Goal: Check status: Check status

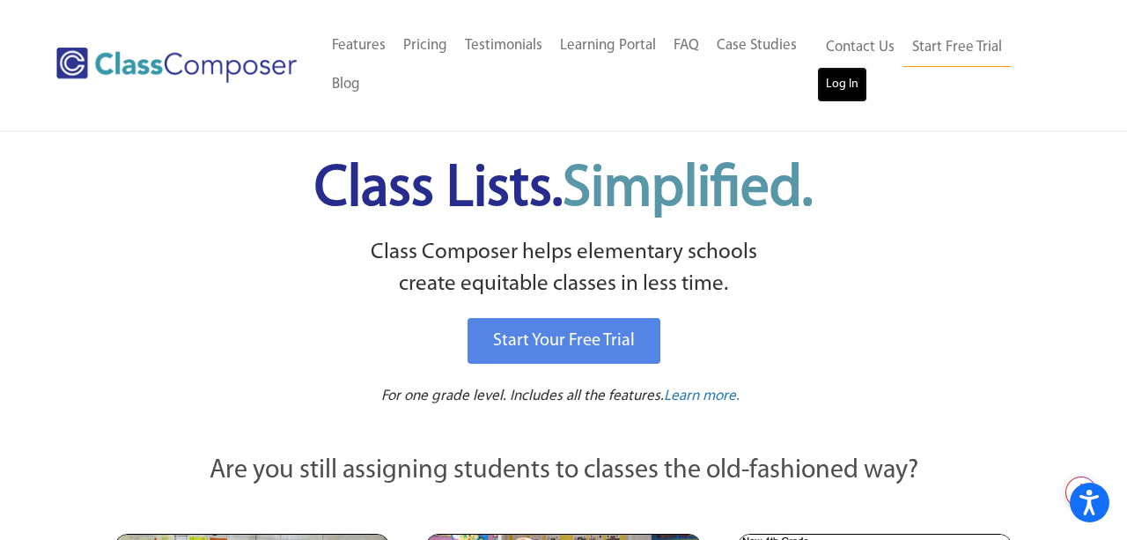
click at [844, 78] on link "Log In" at bounding box center [842, 84] width 50 height 35
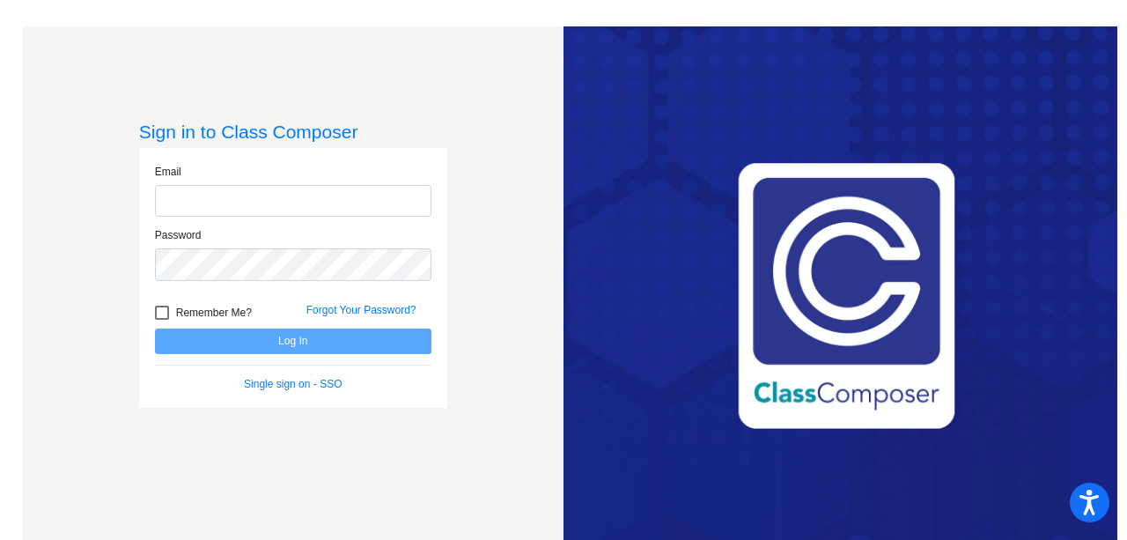
type input "[EMAIL_ADDRESS][DOMAIN_NAME]"
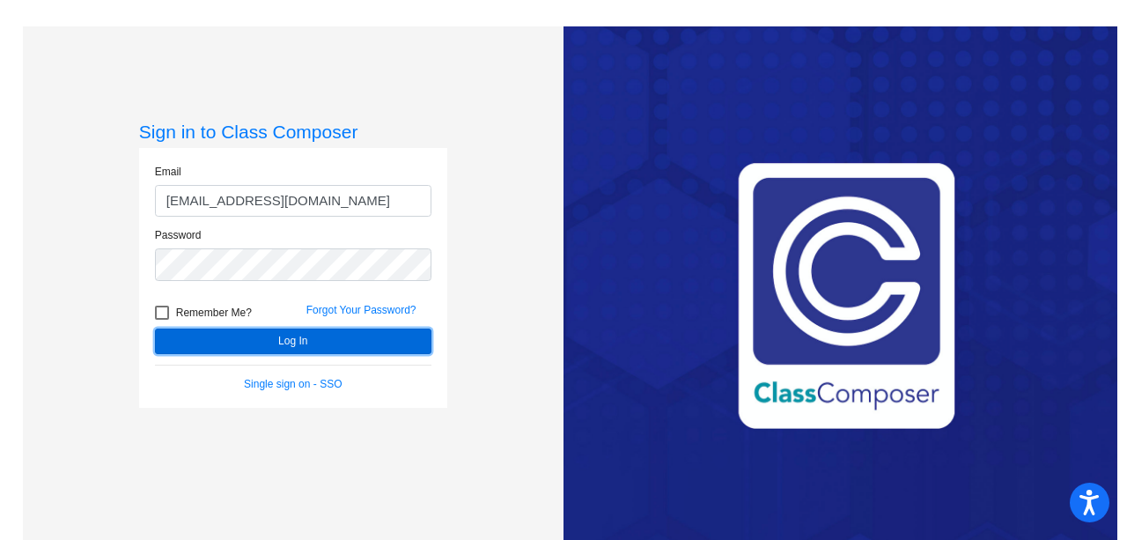
click at [295, 347] on button "Log In" at bounding box center [293, 341] width 276 height 26
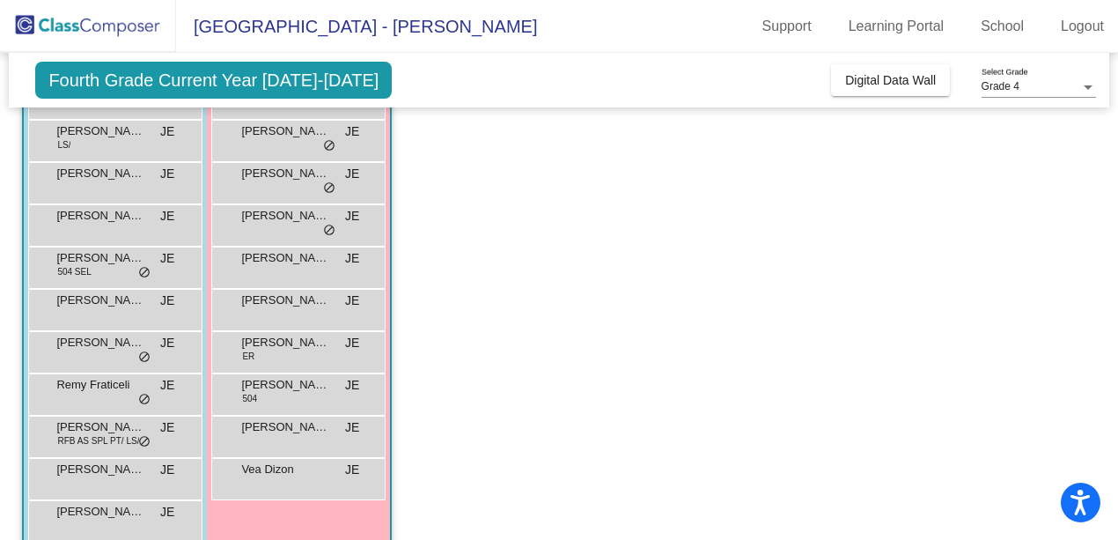
scroll to position [277, 0]
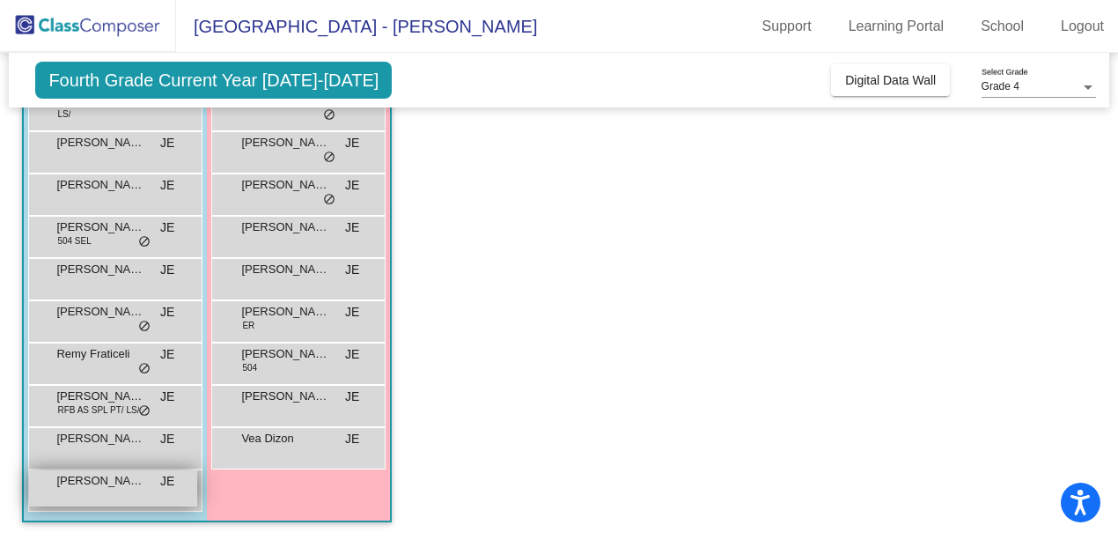
click at [132, 483] on span "[PERSON_NAME]" at bounding box center [100, 481] width 88 height 18
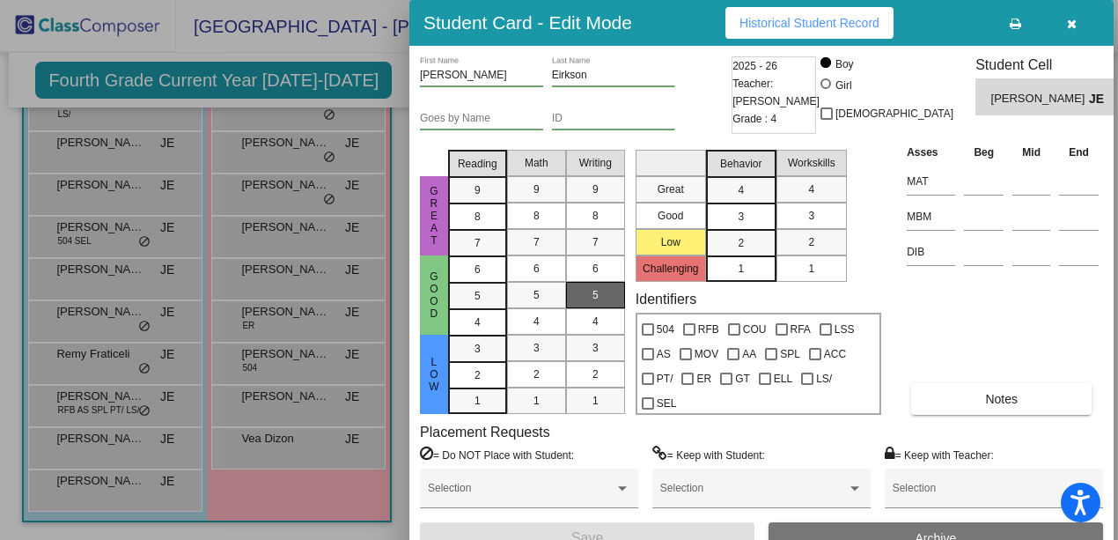
scroll to position [0, 0]
click at [1070, 27] on icon "button" at bounding box center [1072, 24] width 10 height 12
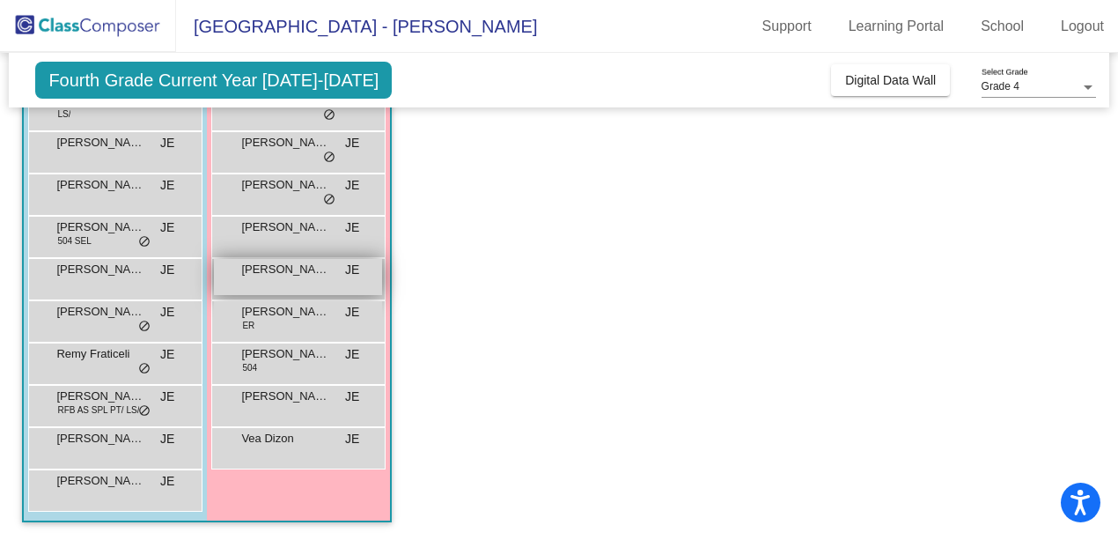
scroll to position [250, 0]
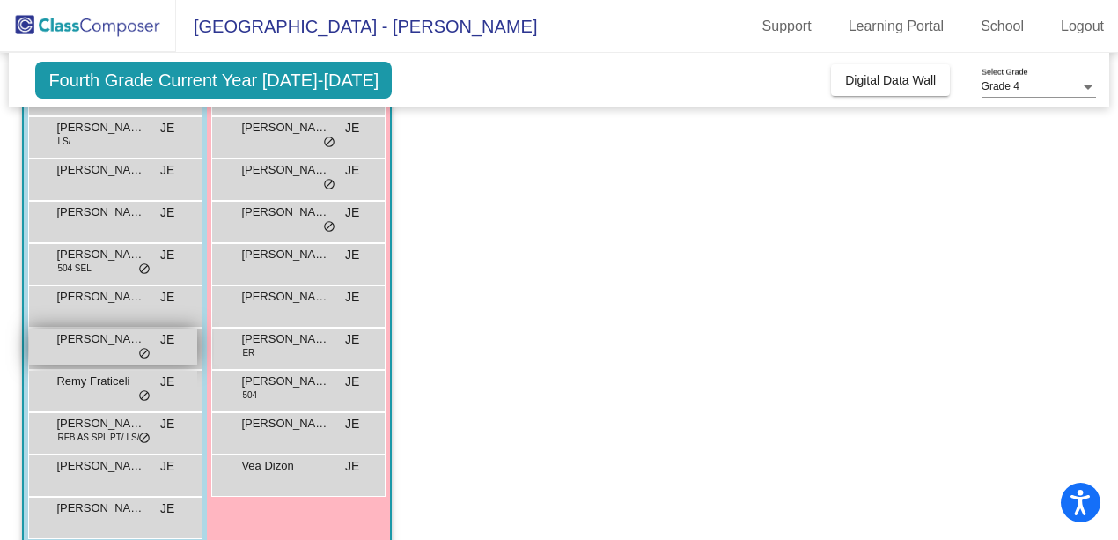
click at [143, 355] on span "do_not_disturb_alt" at bounding box center [144, 354] width 12 height 14
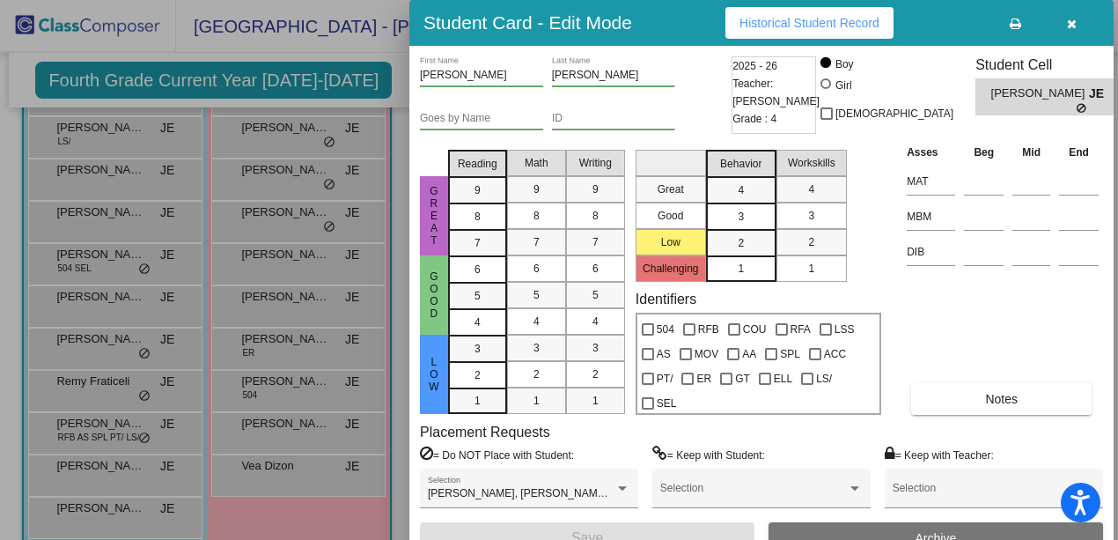
click at [142, 396] on div at bounding box center [559, 270] width 1118 height 540
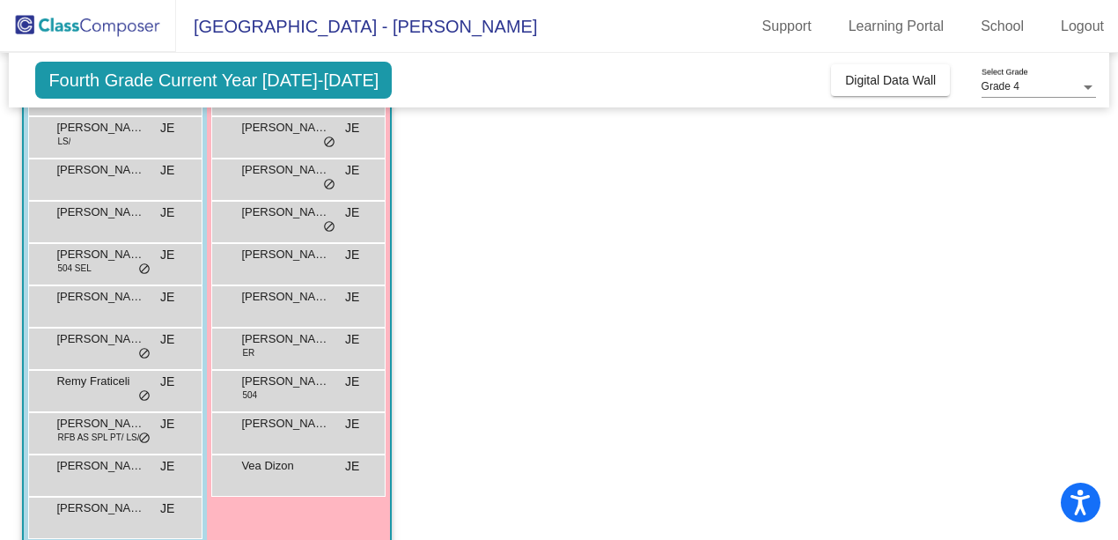
click at [142, 396] on span "do_not_disturb_alt" at bounding box center [144, 396] width 12 height 14
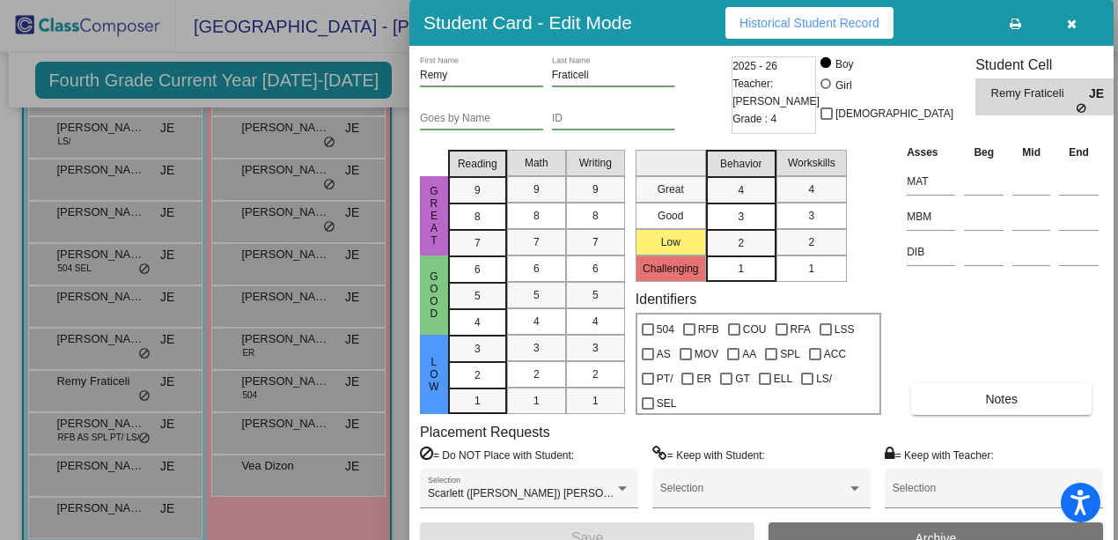
click at [144, 265] on div at bounding box center [559, 270] width 1118 height 540
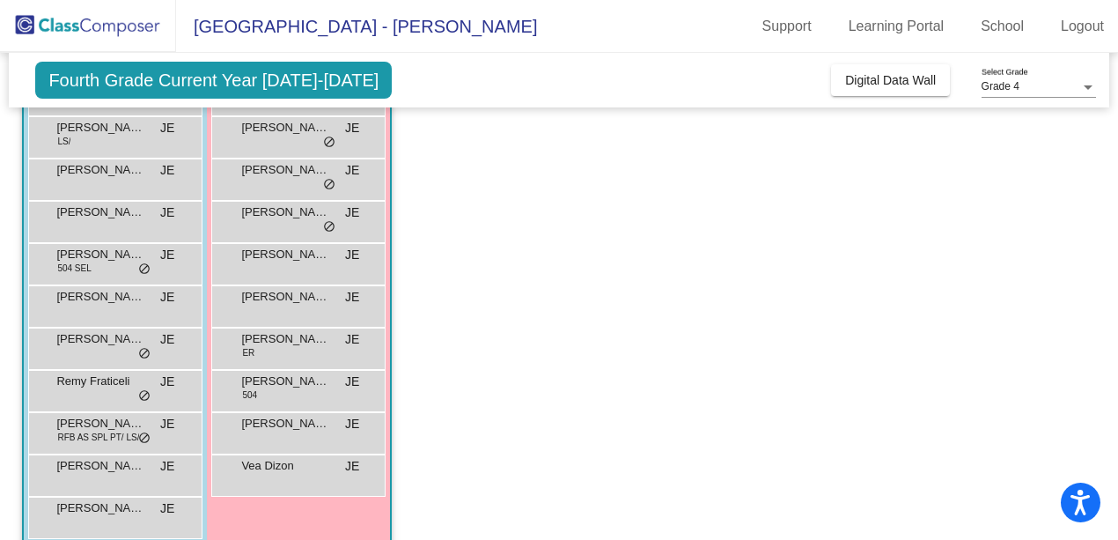
click at [144, 265] on span "do_not_disturb_alt" at bounding box center [144, 269] width 12 height 14
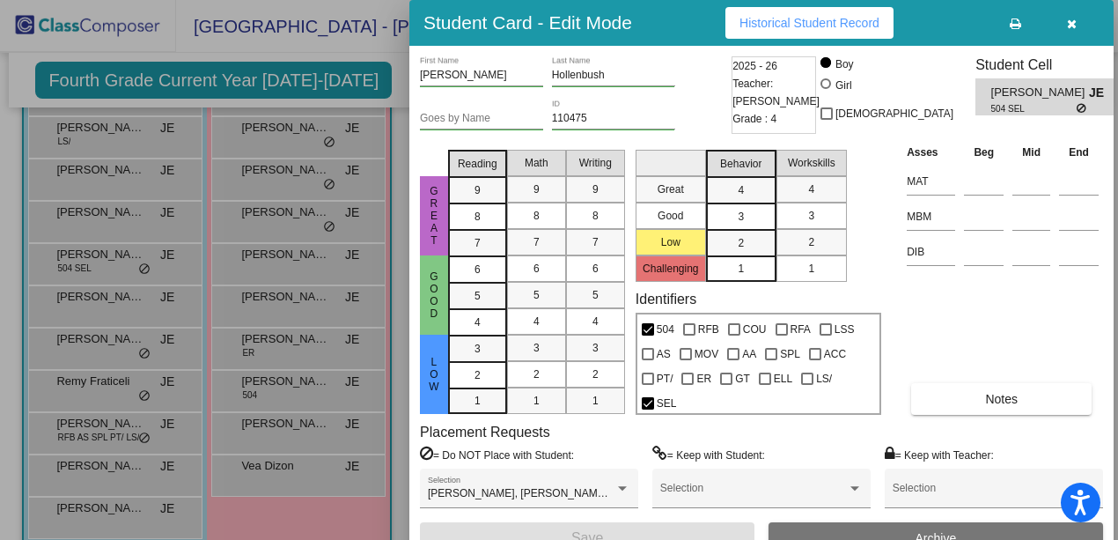
click at [316, 191] on div at bounding box center [559, 270] width 1118 height 540
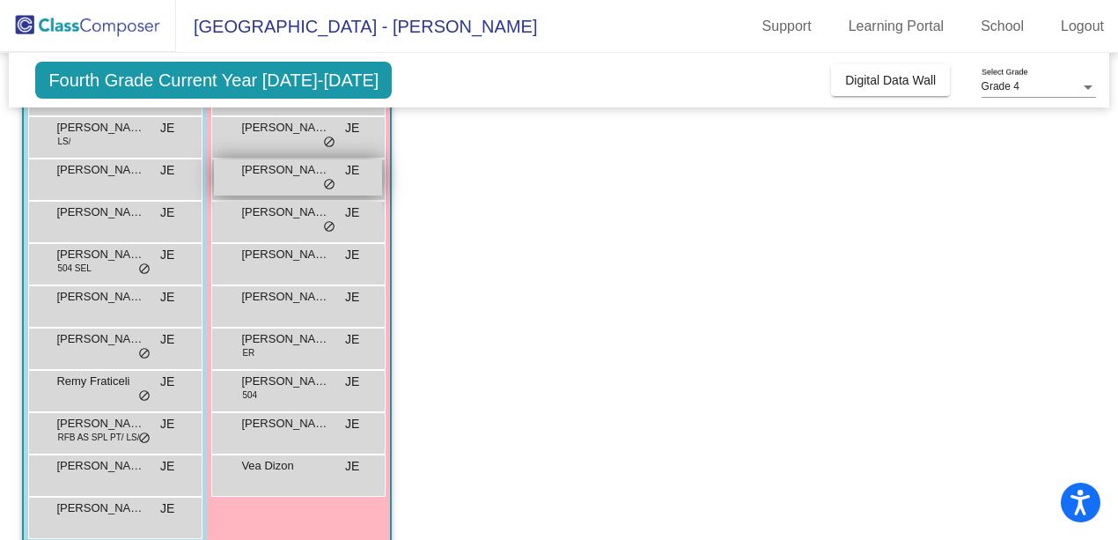
click at [327, 188] on span "do_not_disturb_alt" at bounding box center [329, 185] width 12 height 14
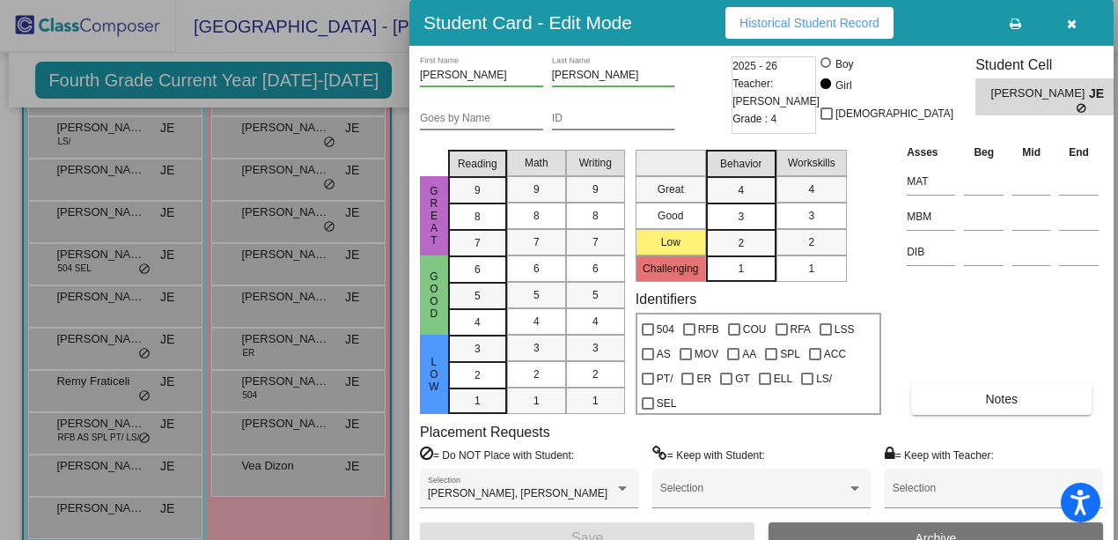
click at [318, 160] on div at bounding box center [559, 270] width 1118 height 540
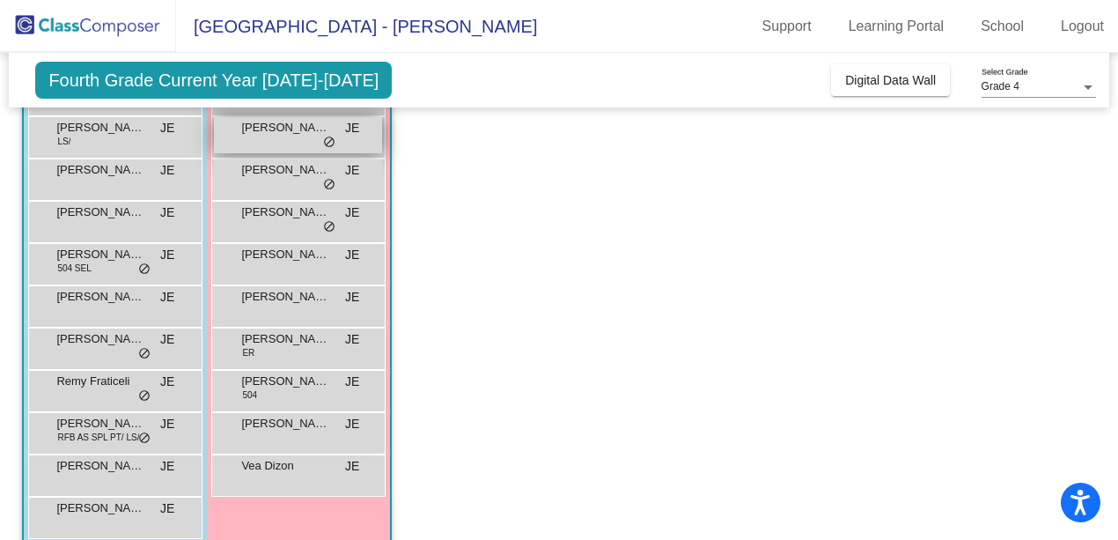
click at [324, 142] on span "do_not_disturb_alt" at bounding box center [329, 143] width 12 height 14
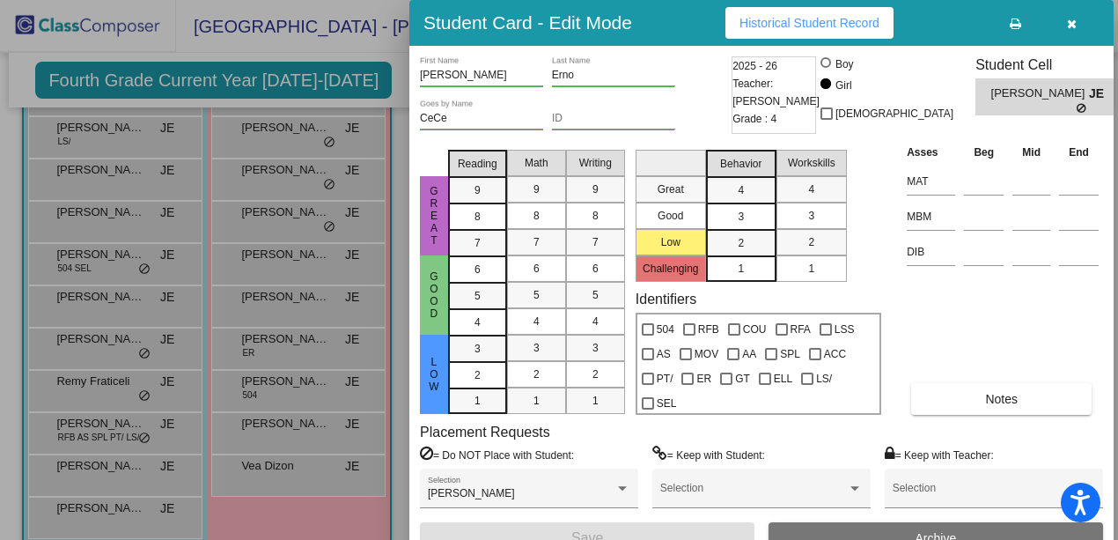
click at [329, 227] on div at bounding box center [559, 270] width 1118 height 540
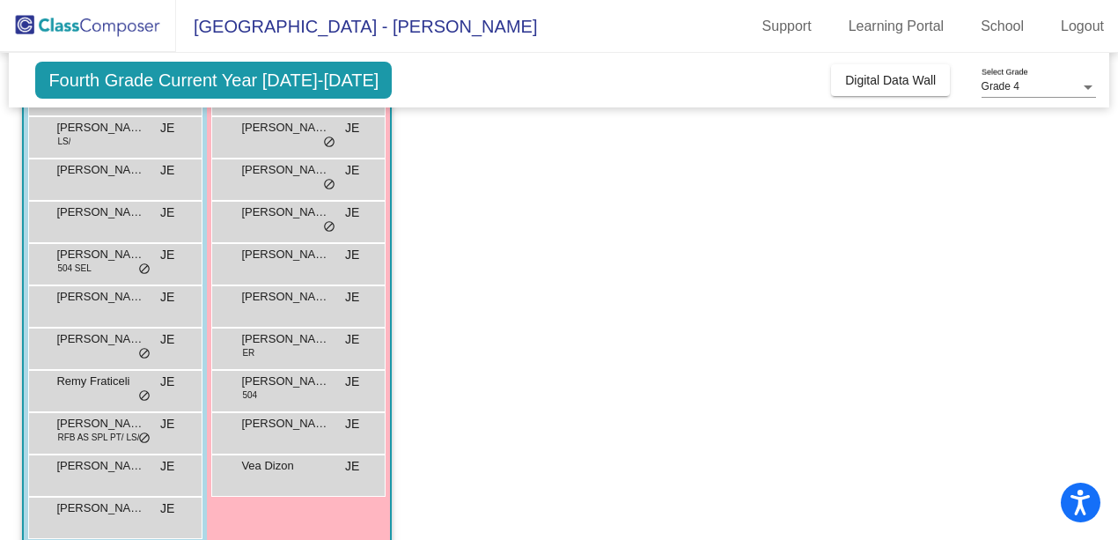
click at [329, 227] on span "do_not_disturb_alt" at bounding box center [329, 227] width 12 height 14
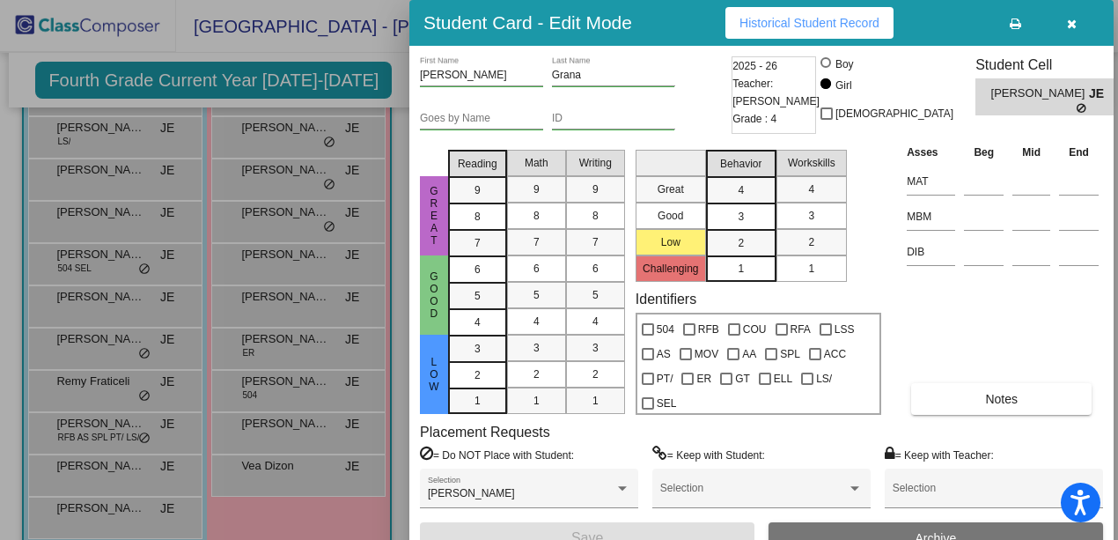
click at [323, 333] on div at bounding box center [559, 270] width 1118 height 540
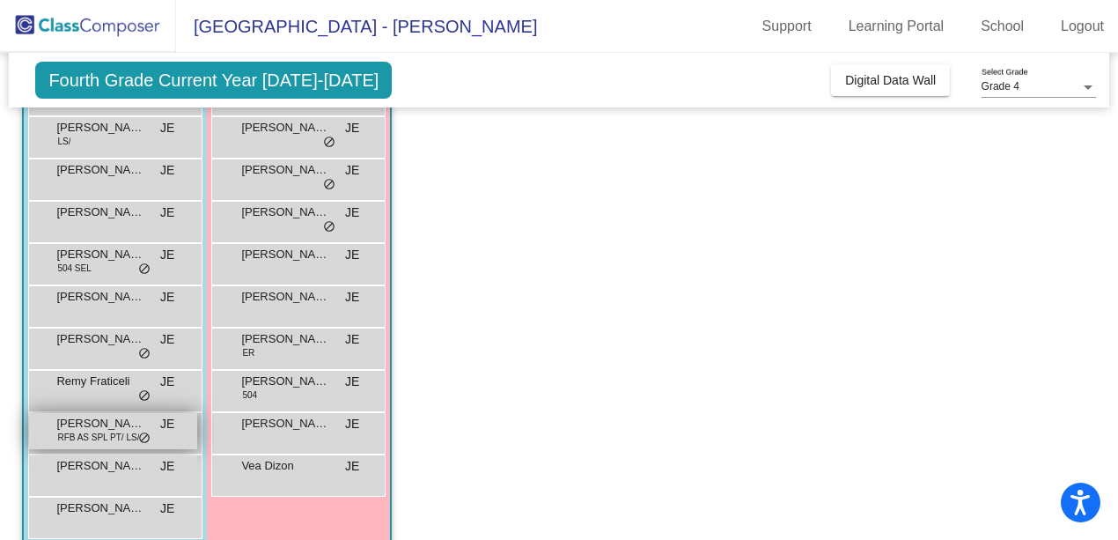
click at [145, 438] on span "do_not_disturb_alt" at bounding box center [144, 438] width 12 height 14
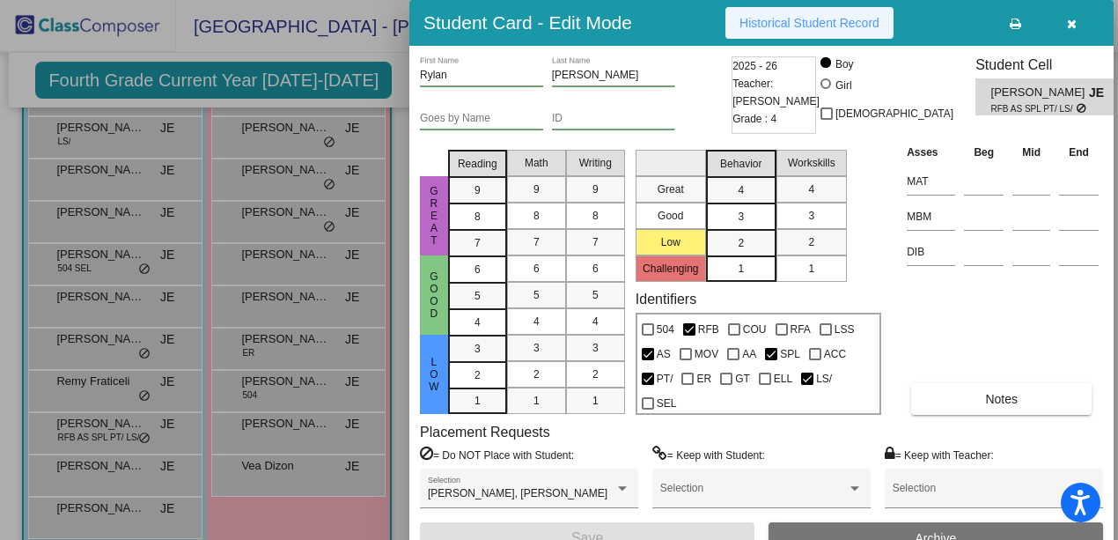
click at [836, 29] on span "Historical Student Record" at bounding box center [809, 23] width 140 height 14
click at [1077, 22] on button "button" at bounding box center [1071, 23] width 56 height 32
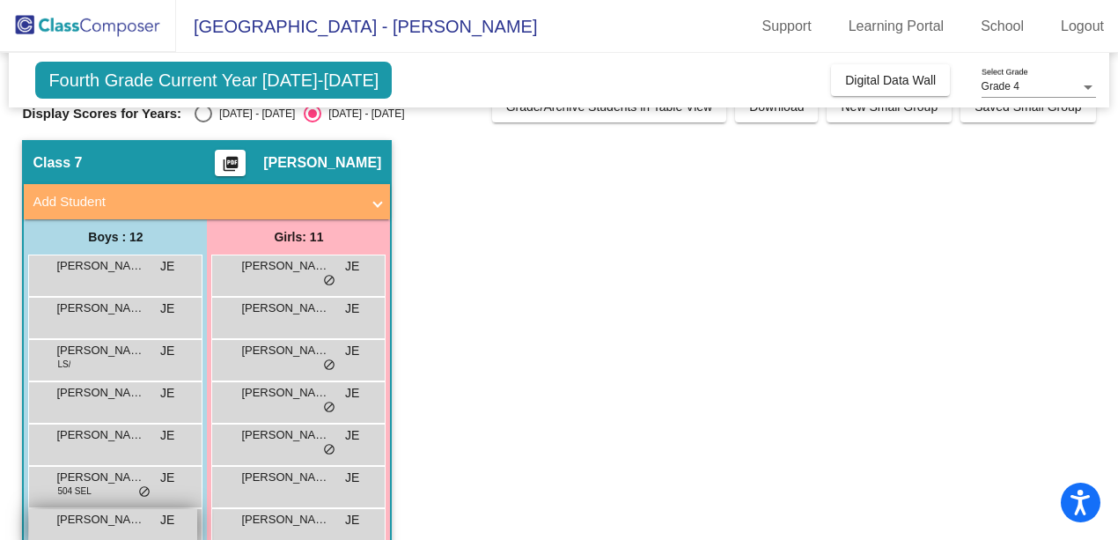
scroll to position [19, 0]
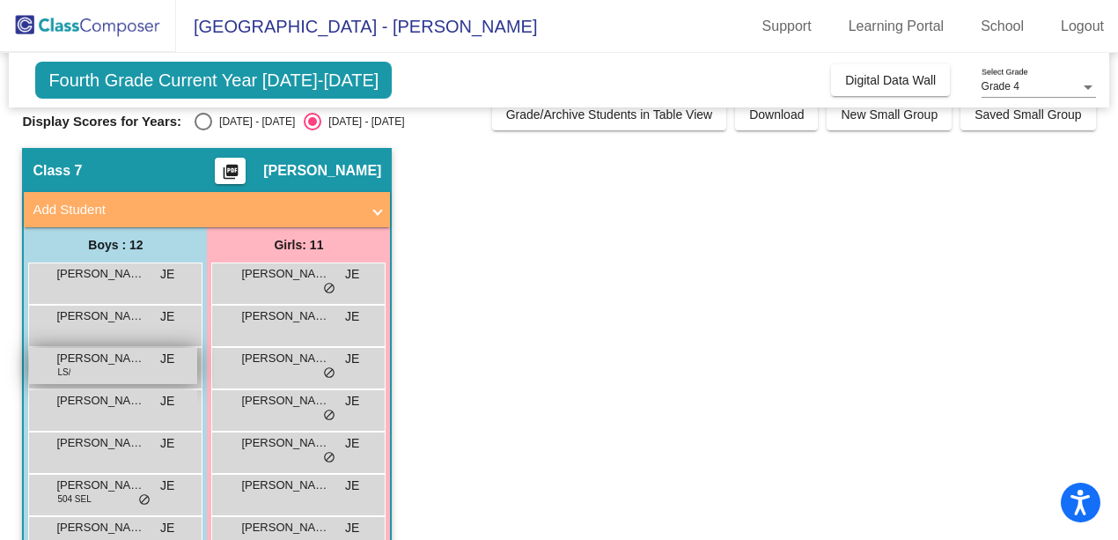
click at [99, 365] on span "[PERSON_NAME]" at bounding box center [100, 358] width 88 height 18
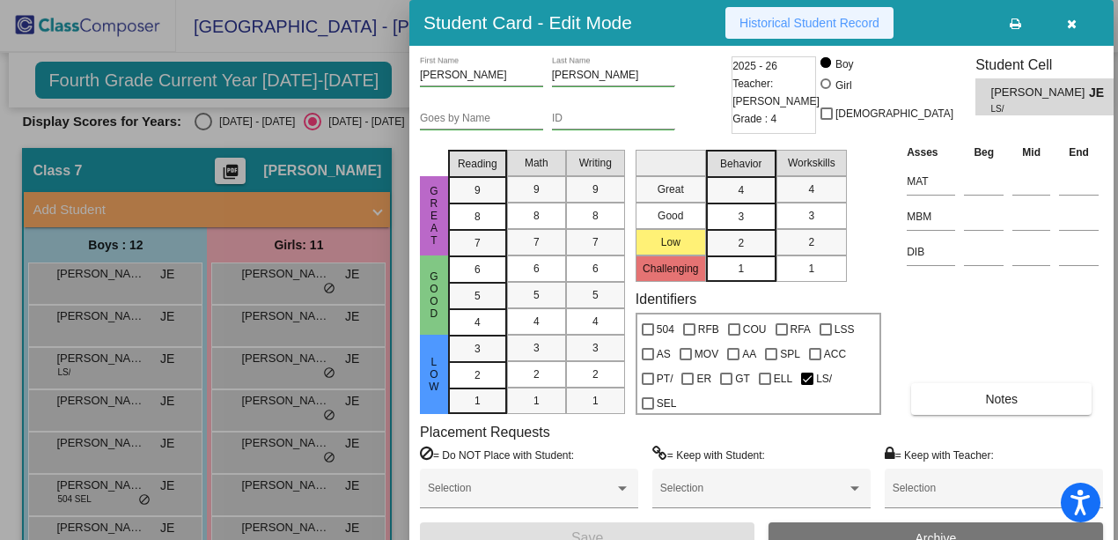
click at [820, 27] on span "Historical Student Record" at bounding box center [809, 23] width 140 height 14
click at [1075, 26] on icon "button" at bounding box center [1072, 24] width 10 height 12
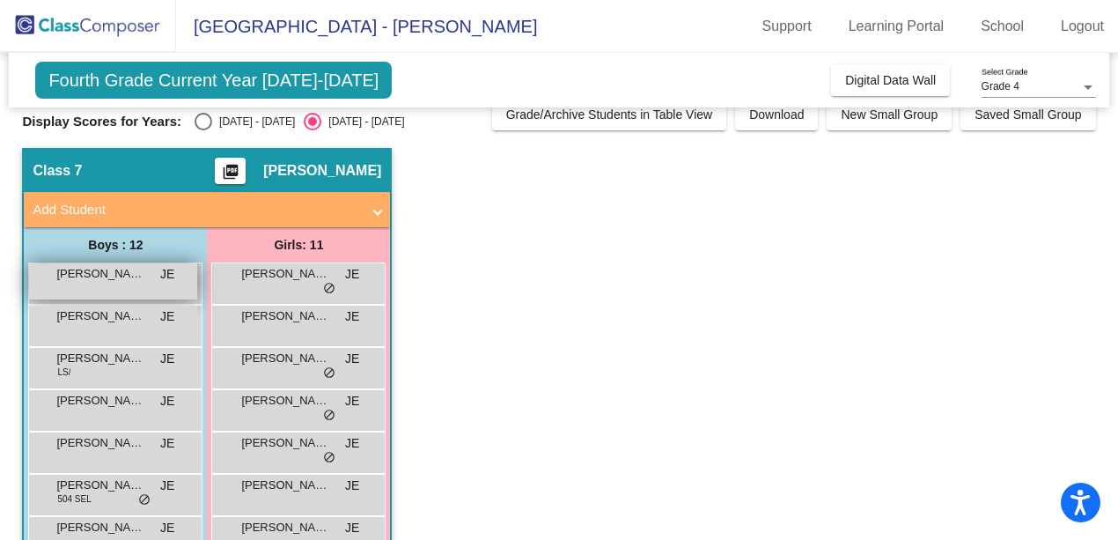
click at [144, 287] on div "[PERSON_NAME] JE lock do_not_disturb_alt" at bounding box center [113, 281] width 168 height 36
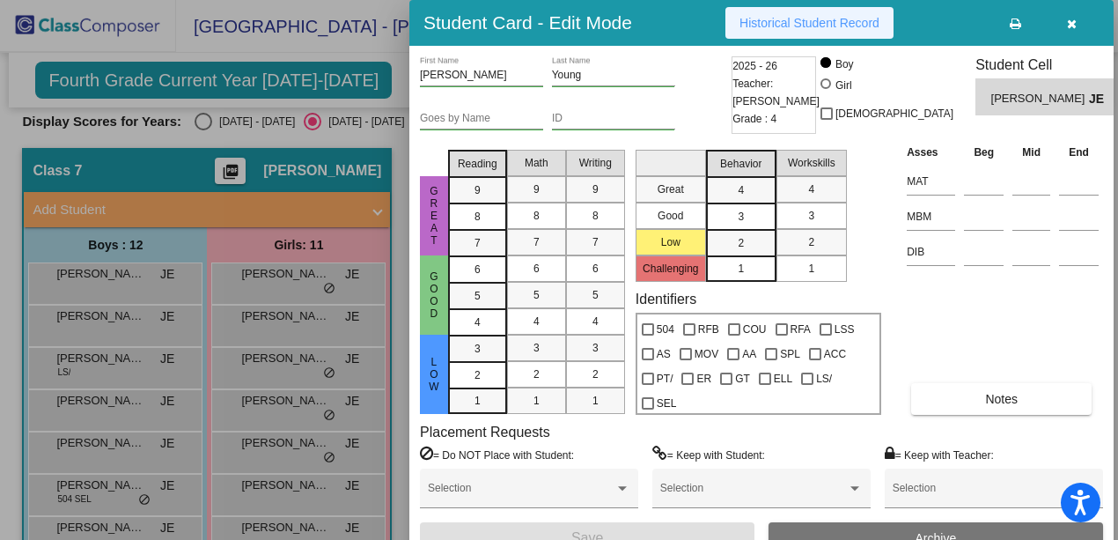
click at [830, 25] on span "Historical Student Record" at bounding box center [809, 23] width 140 height 14
click at [267, 445] on div at bounding box center [559, 270] width 1118 height 540
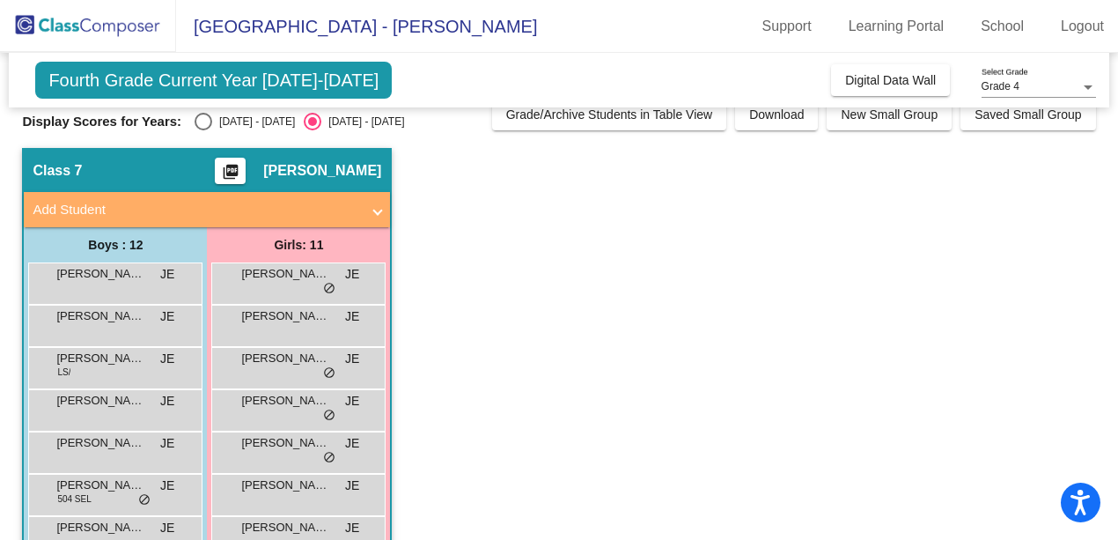
click at [267, 445] on span "[PERSON_NAME]" at bounding box center [285, 443] width 88 height 18
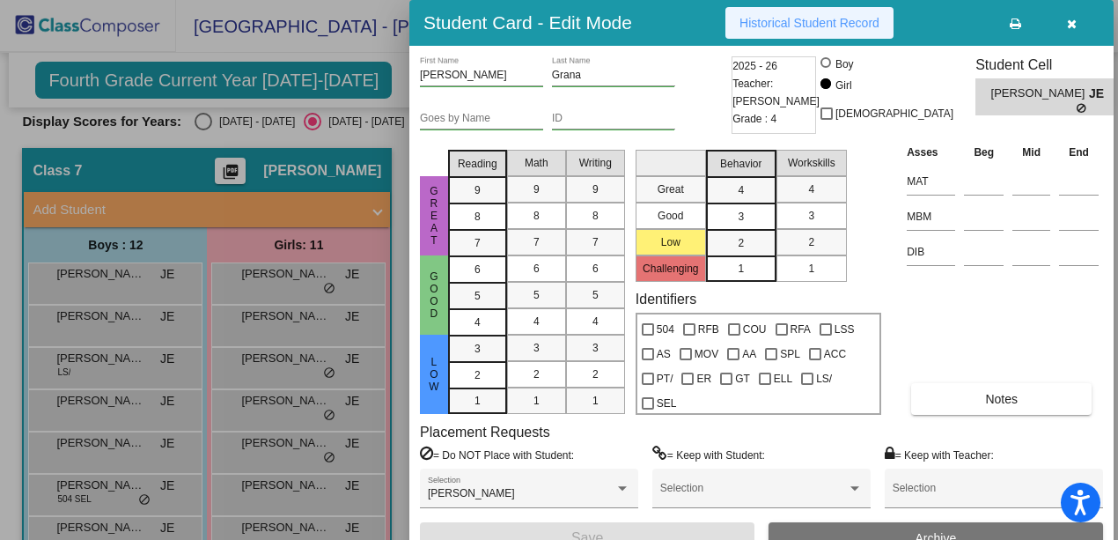
click at [814, 22] on span "Historical Student Record" at bounding box center [809, 23] width 140 height 14
click at [125, 316] on div at bounding box center [559, 270] width 1118 height 540
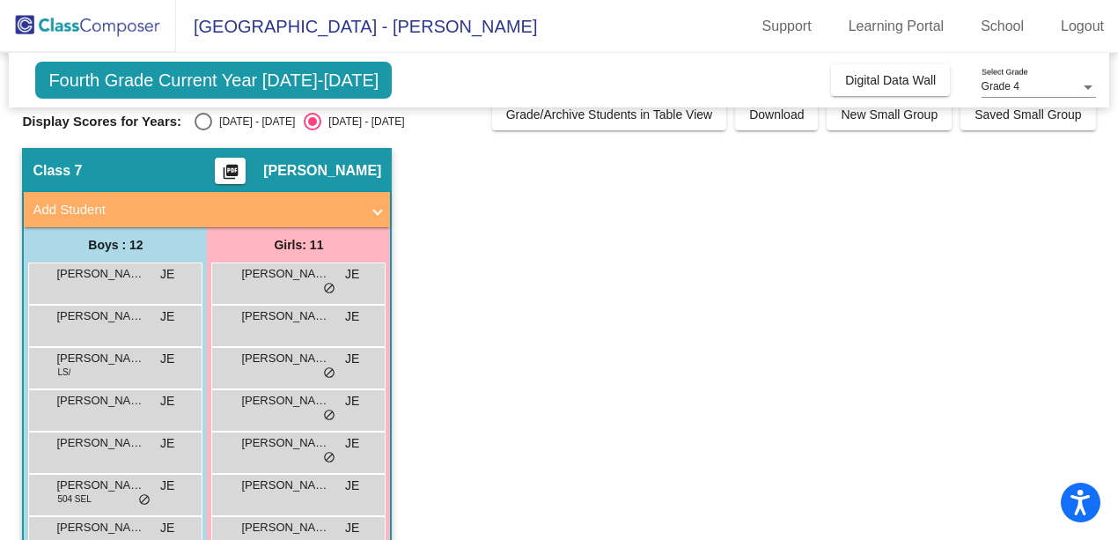
click at [125, 316] on span "[PERSON_NAME]" at bounding box center [100, 316] width 88 height 18
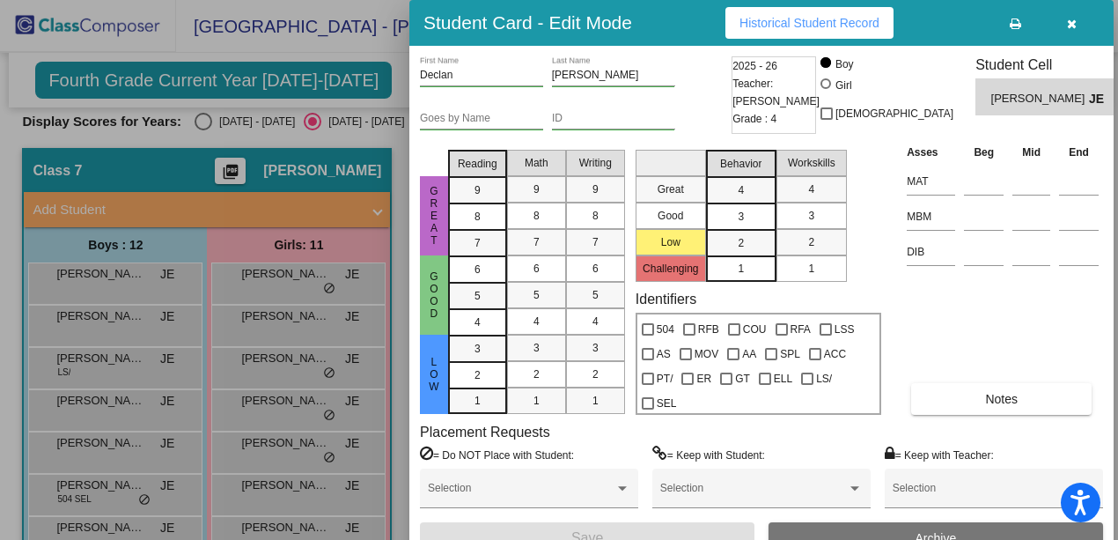
click at [837, 28] on span "Historical Student Record" at bounding box center [809, 23] width 140 height 14
click at [1074, 26] on icon "button" at bounding box center [1072, 24] width 10 height 12
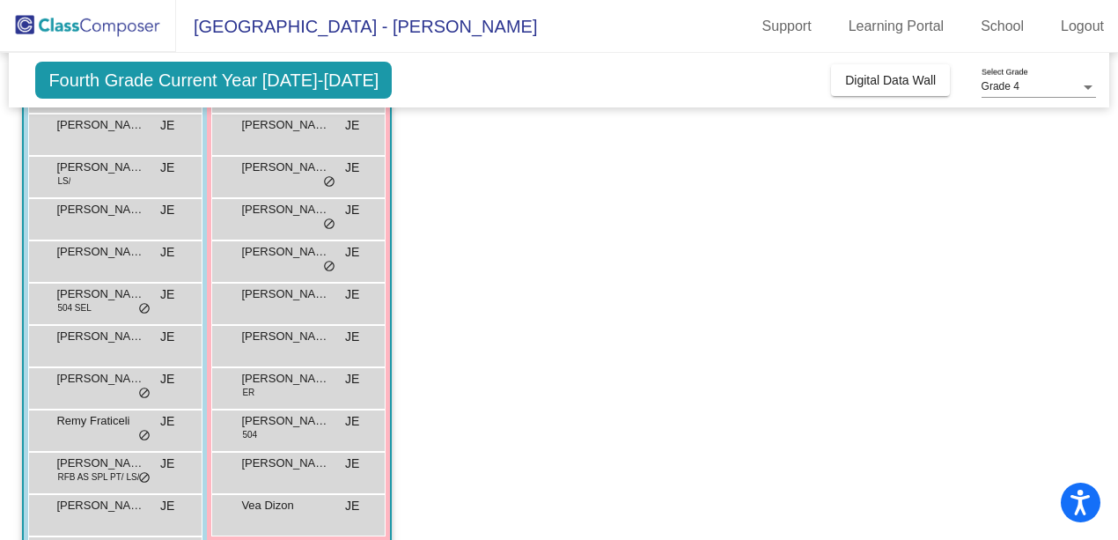
scroll to position [277, 0]
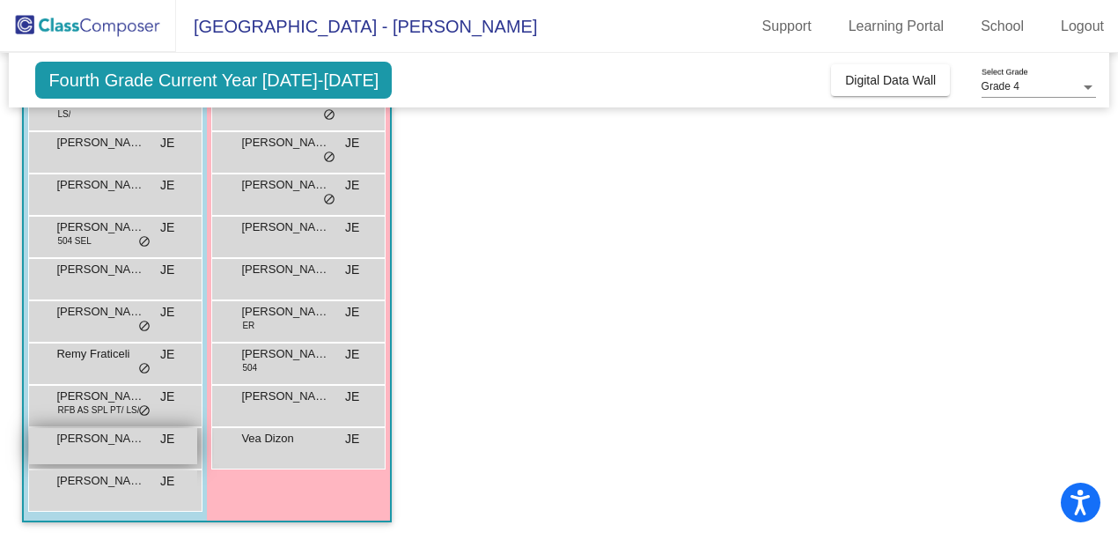
click at [122, 449] on div "[PERSON_NAME] JE lock do_not_disturb_alt" at bounding box center [113, 446] width 168 height 36
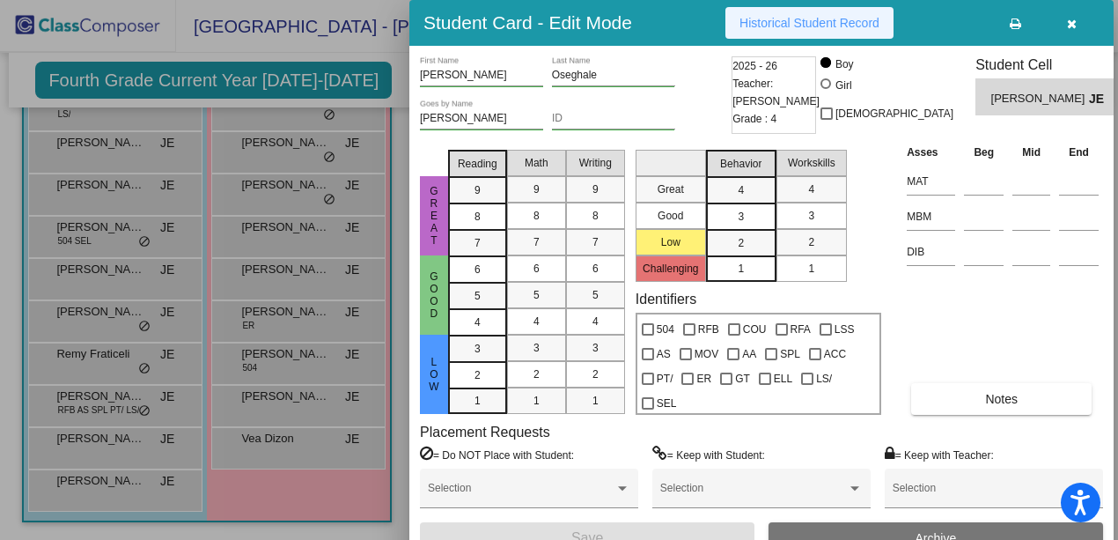
click at [846, 32] on button "Historical Student Record" at bounding box center [809, 23] width 168 height 32
click at [1070, 25] on icon "button" at bounding box center [1072, 24] width 10 height 12
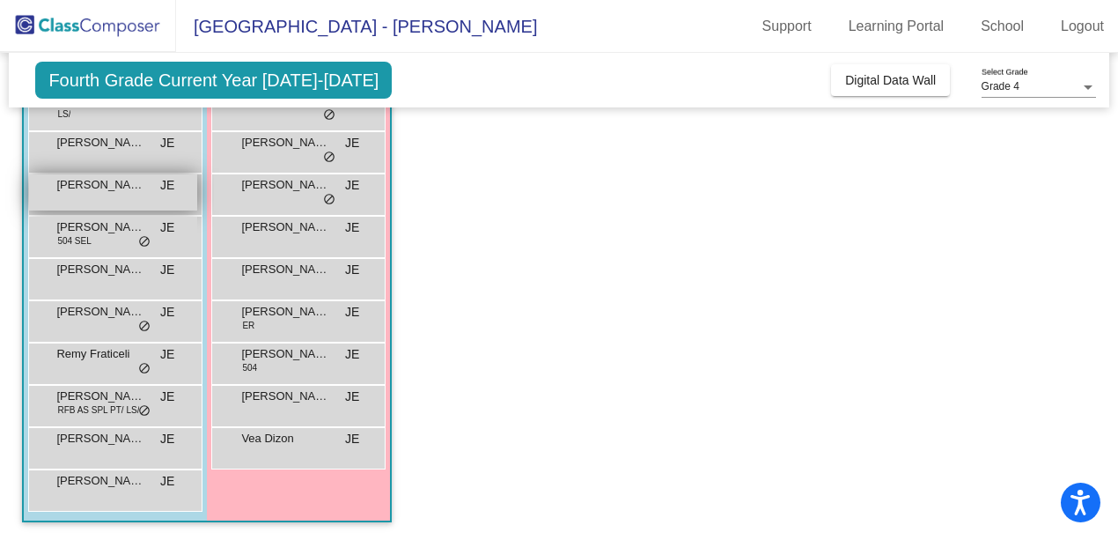
click at [126, 201] on div "[PERSON_NAME] JE lock do_not_disturb_alt" at bounding box center [113, 192] width 168 height 36
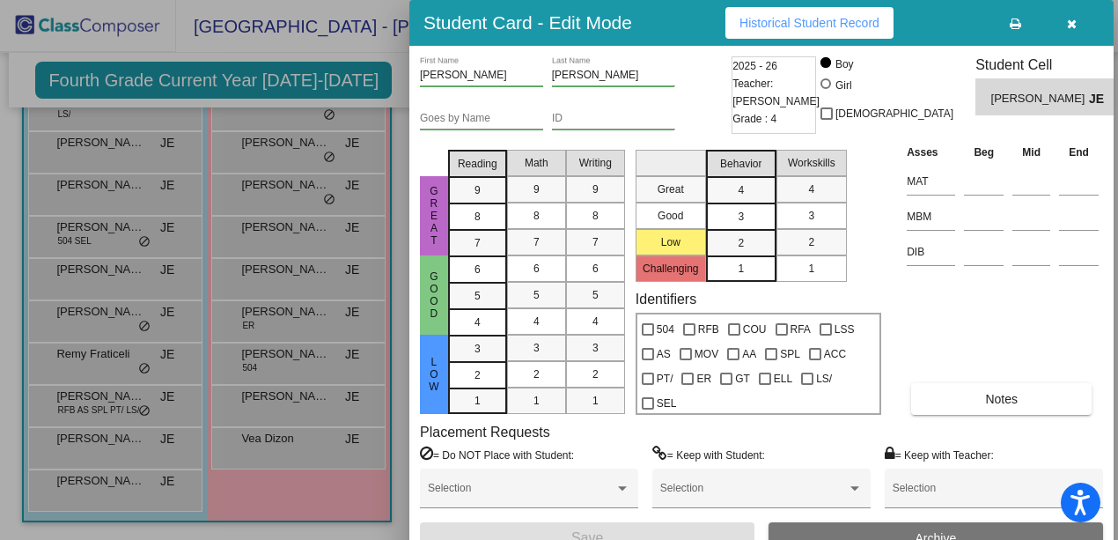
click at [765, 18] on span "Historical Student Record" at bounding box center [809, 23] width 140 height 14
